Goal: Task Accomplishment & Management: Manage account settings

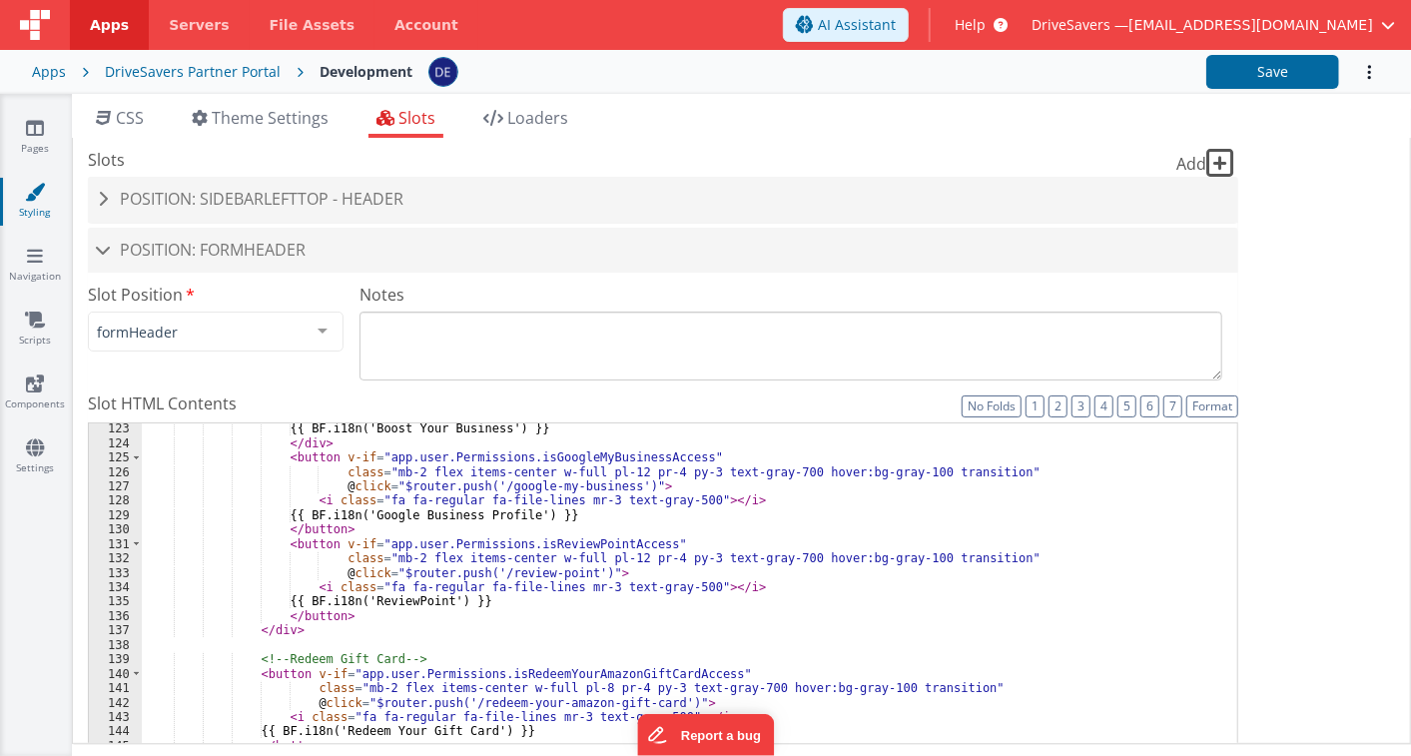
scroll to position [1776, 0]
click at [283, 104] on div "CSS Theme Settings Slots Loaders Site CSS Format 7 6 5 4 3 2 1 No Folds 1 2 3 4…" at bounding box center [741, 429] width 1339 height 670
click at [282, 118] on span "Theme Settings" at bounding box center [270, 118] width 117 height 22
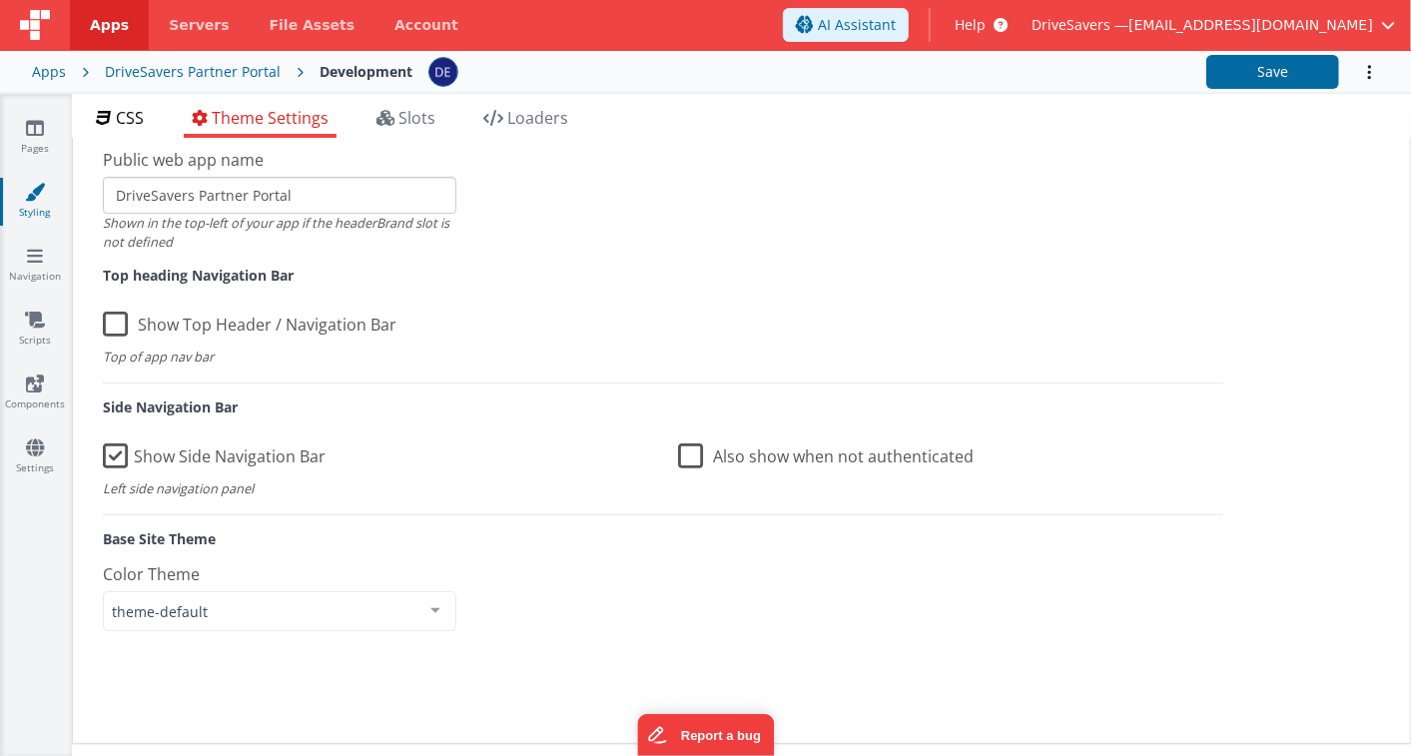
click at [135, 110] on span "CSS" at bounding box center [130, 118] width 28 height 22
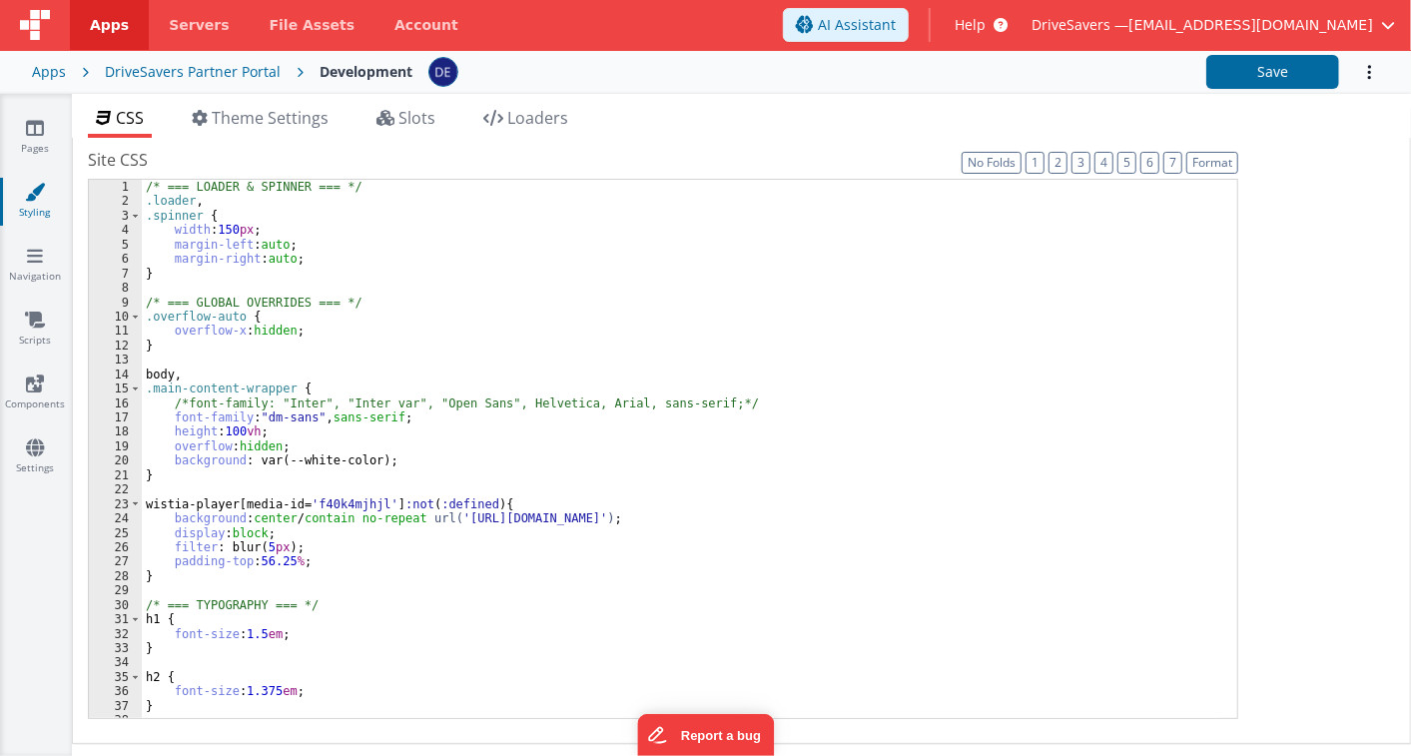
click at [134, 111] on span "CSS" at bounding box center [130, 118] width 28 height 22
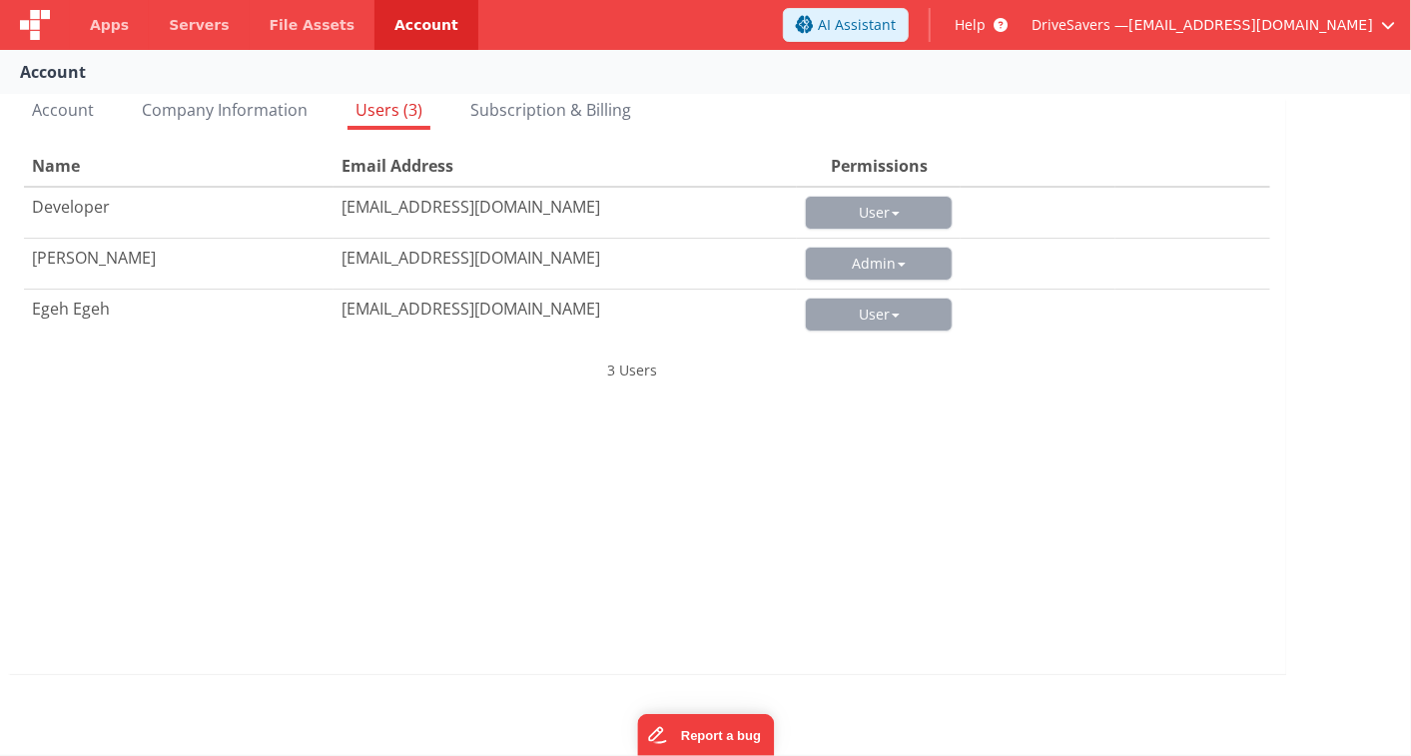
click at [290, 300] on div "Egeh Egeh" at bounding box center [179, 309] width 294 height 23
